Goal: Transaction & Acquisition: Subscribe to service/newsletter

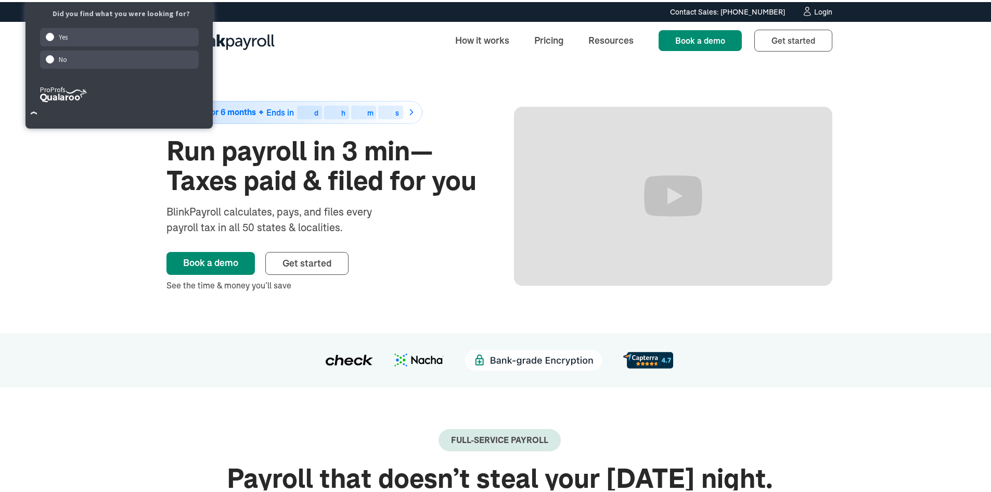
click at [430, 119] on link "50% off for 6 months Ends in 00 d 00 h 00 m 00 s" at bounding box center [325, 110] width 318 height 23
